Goal: Task Accomplishment & Management: Use online tool/utility

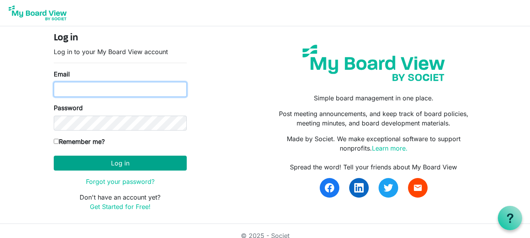
type input "grandvieweducationfoundation@gmail.com"
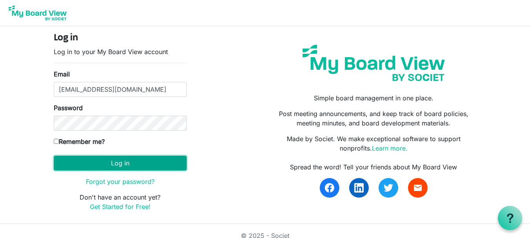
click at [120, 162] on button "Log in" at bounding box center [120, 163] width 133 height 15
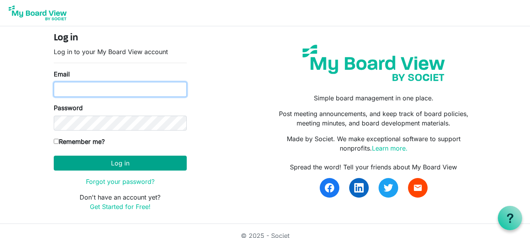
type input "[EMAIL_ADDRESS][DOMAIN_NAME]"
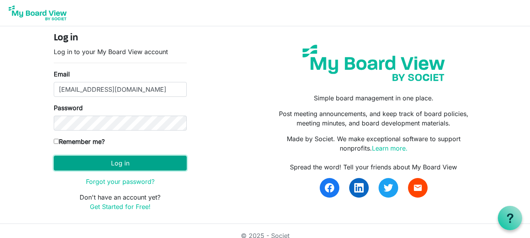
click at [111, 166] on button "Log in" at bounding box center [120, 163] width 133 height 15
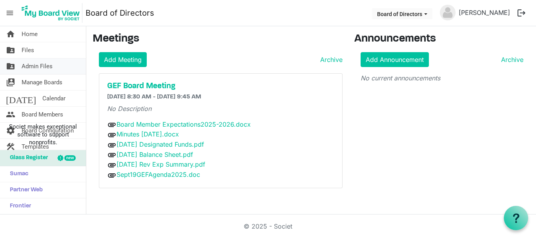
click at [38, 65] on span "Admin Files" at bounding box center [37, 67] width 31 height 16
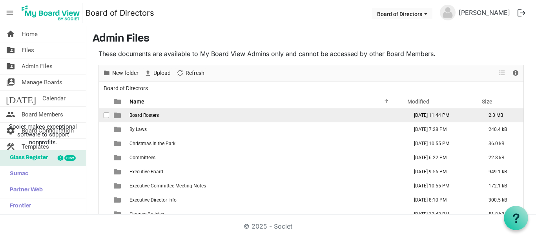
click at [151, 116] on span "Board Rosters" at bounding box center [144, 115] width 29 height 5
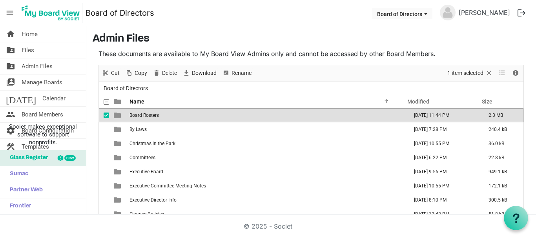
click at [151, 116] on span "Board Rosters" at bounding box center [144, 115] width 29 height 5
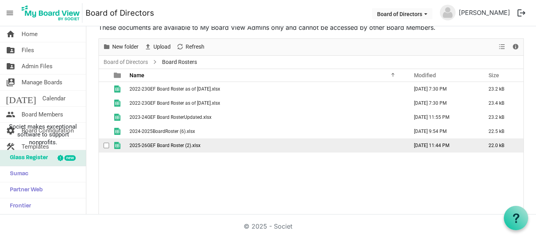
click at [408, 146] on td "July 16, 2025 11:44 PM" at bounding box center [443, 146] width 75 height 14
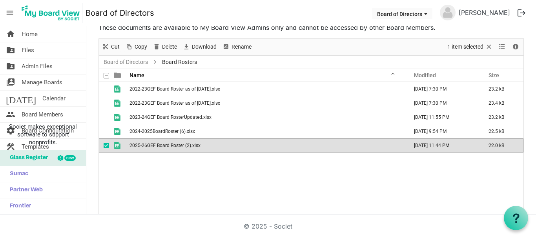
click at [408, 146] on td "July 16, 2025 11:44 PM" at bounding box center [443, 146] width 75 height 14
